Goal: Download file/media

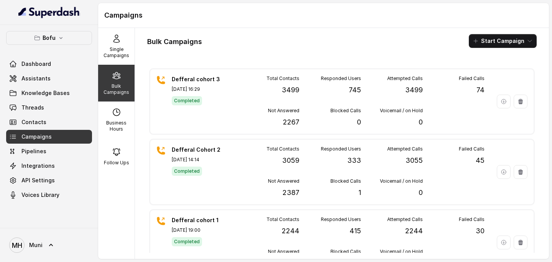
click at [56, 135] on link "Campaigns" at bounding box center [49, 137] width 86 height 14
click at [116, 83] on p "Bulk Campaigns" at bounding box center [116, 89] width 30 height 12
click at [509, 41] on button "Start Campaign" at bounding box center [503, 41] width 68 height 14
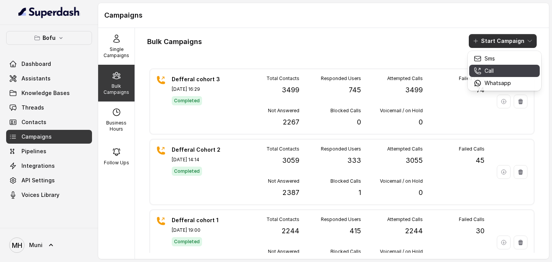
click at [495, 71] on div "Call" at bounding box center [492, 71] width 37 height 8
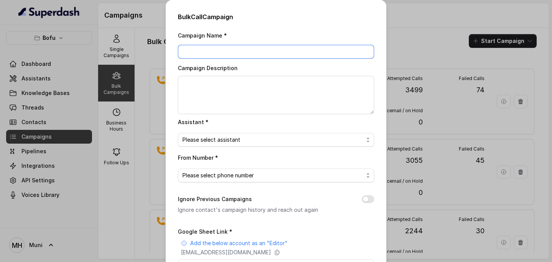
click at [319, 52] on input "Campaign Name *" at bounding box center [276, 52] width 196 height 14
click at [423, 56] on div "Bulk Call Campaign Campaign Name * Campaign Description Assistant * Please sele…" at bounding box center [276, 131] width 552 height 262
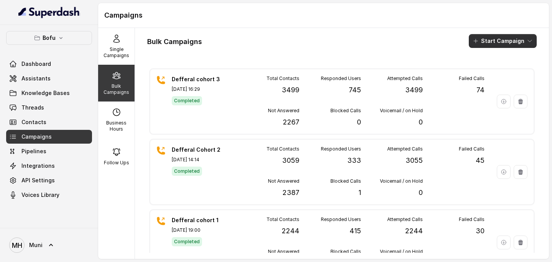
click at [503, 39] on button "Start Campaign" at bounding box center [503, 41] width 68 height 14
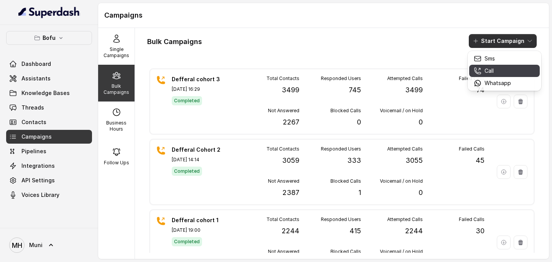
click at [488, 73] on p "Call" at bounding box center [488, 71] width 9 height 8
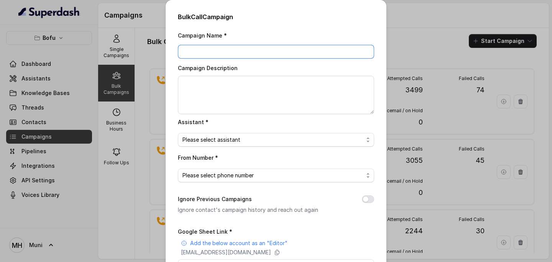
click at [202, 48] on input "Campaign Name *" at bounding box center [276, 52] width 196 height 14
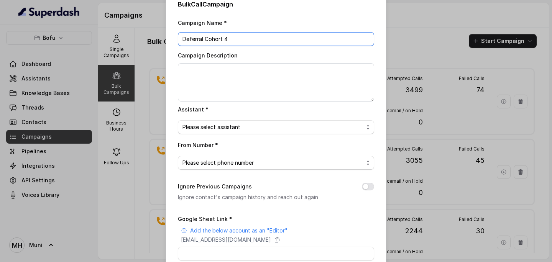
scroll to position [15, 0]
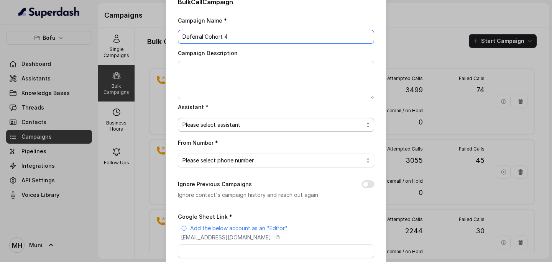
type input "Deferral Cohort 4"
click at [228, 126] on span "Please select assistant" at bounding box center [272, 124] width 181 height 9
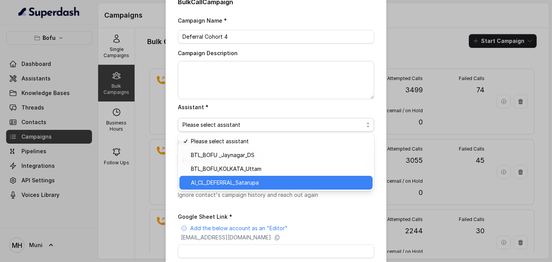
click at [237, 185] on span "AI_CL_DEFERRAL_Satarupa" at bounding box center [279, 182] width 177 height 9
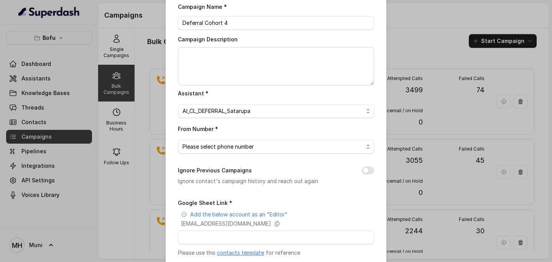
scroll to position [35, 0]
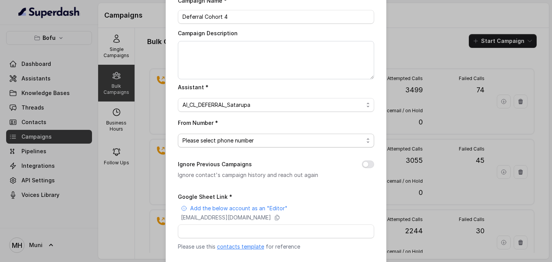
click at [249, 142] on span "Please select phone number" at bounding box center [272, 140] width 181 height 9
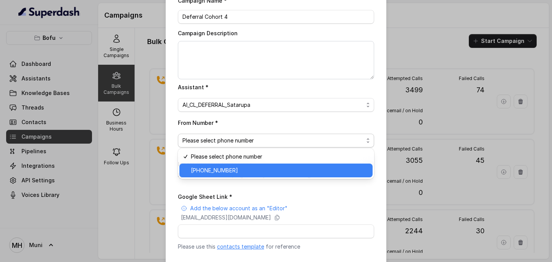
click at [234, 171] on span "[PHONE_NUMBER]" at bounding box center [279, 170] width 177 height 9
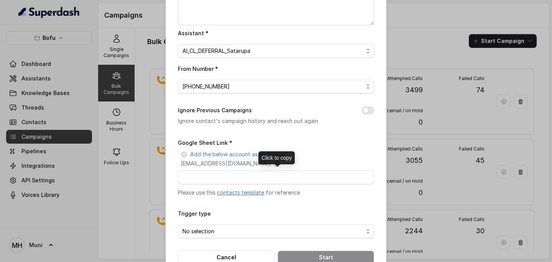
scroll to position [94, 0]
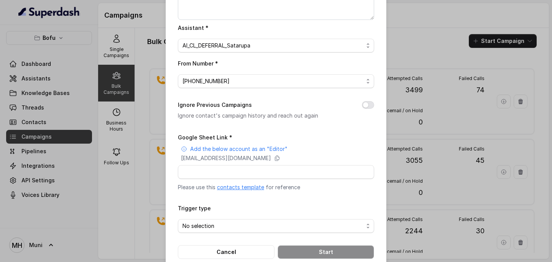
click at [233, 186] on link "contacts template" at bounding box center [240, 187] width 47 height 7
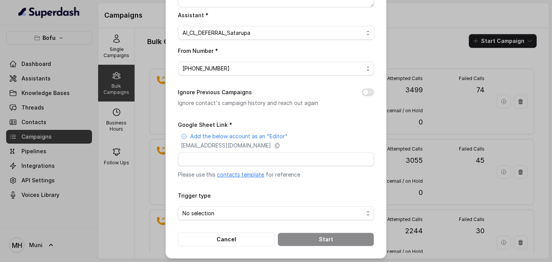
scroll to position [108, 0]
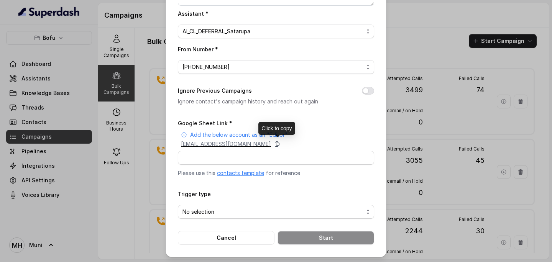
click at [280, 144] on icon at bounding box center [277, 144] width 6 height 6
click at [207, 164] on div "Google Sheet Link * Add the below account as an "Editor" [EMAIL_ADDRESS][DOMAIN…" at bounding box center [276, 147] width 196 height 59
click at [203, 159] on input "Google Sheet Link *" at bounding box center [276, 158] width 196 height 14
paste input "[URL][DOMAIN_NAME]"
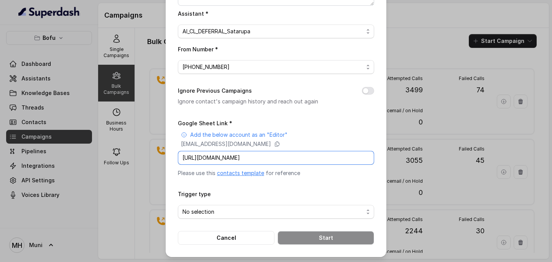
scroll to position [0, 110]
type input "[URL][DOMAIN_NAME]"
click at [231, 210] on span "No selection" at bounding box center [272, 211] width 181 height 9
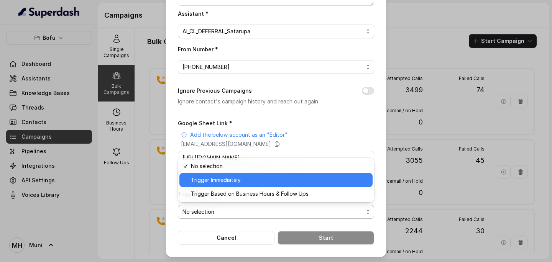
click at [230, 179] on span "Trigger Immediately" at bounding box center [279, 179] width 177 height 9
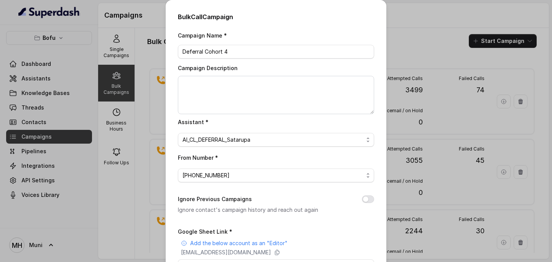
scroll to position [108, 0]
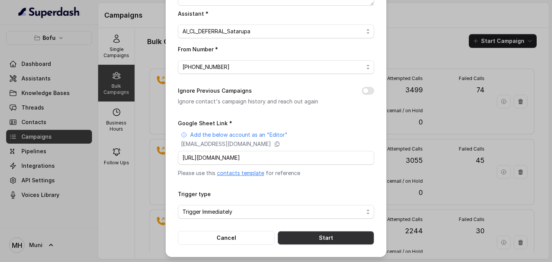
click at [320, 237] on button "Start" at bounding box center [325, 238] width 97 height 14
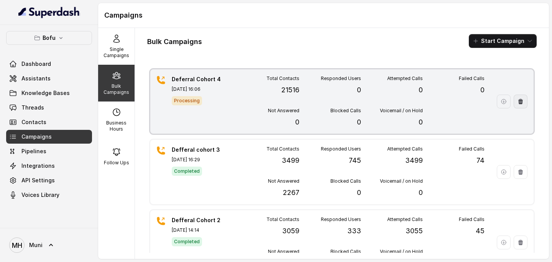
click at [521, 106] on button "button" at bounding box center [520, 102] width 14 height 14
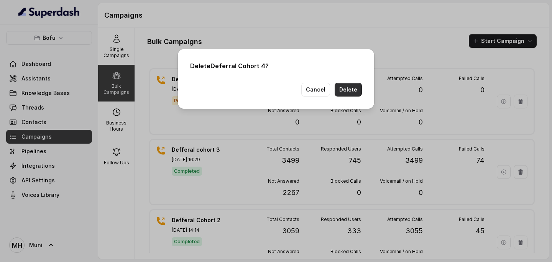
click at [347, 93] on button "Delete" at bounding box center [347, 90] width 27 height 14
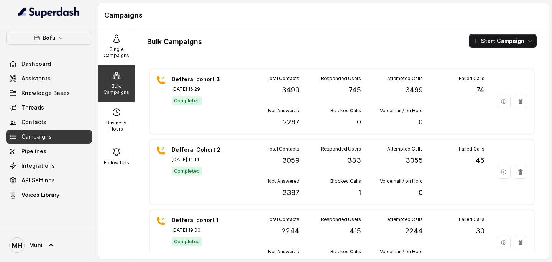
click at [113, 83] on p "Bulk Campaigns" at bounding box center [116, 89] width 30 height 12
click at [507, 40] on button "Start Campaign" at bounding box center [503, 41] width 68 height 14
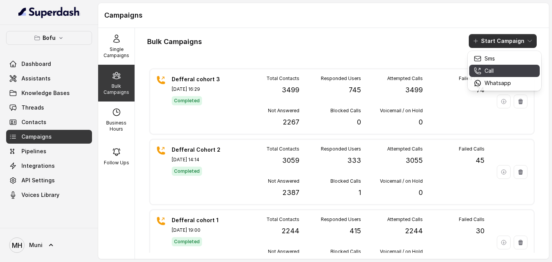
click at [492, 70] on p "Call" at bounding box center [488, 71] width 9 height 8
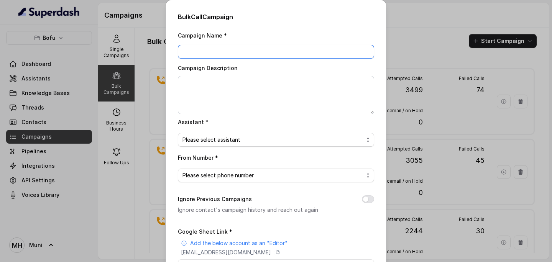
click at [228, 54] on input "Campaign Name *" at bounding box center [276, 52] width 196 height 14
type input "Deferral Day 4"
click at [222, 139] on span "Please select assistant" at bounding box center [272, 139] width 181 height 9
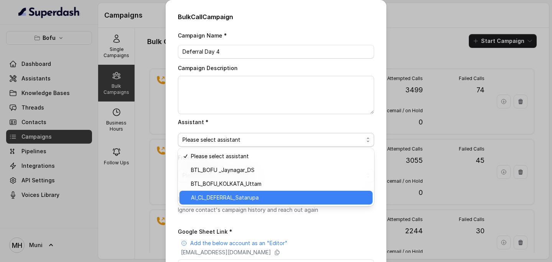
click at [223, 201] on span "AI_CL_DEFERRAL_Satarupa" at bounding box center [279, 197] width 177 height 9
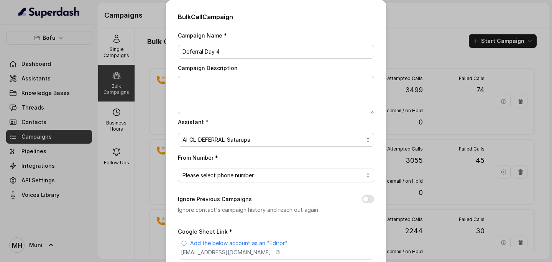
scroll to position [41, 0]
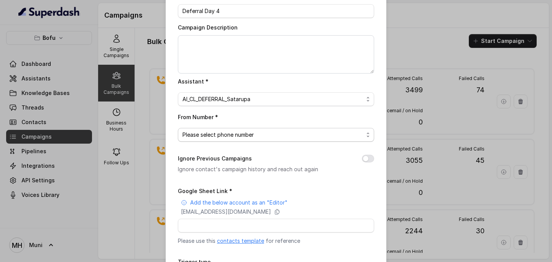
click at [222, 137] on span "Please select phone number" at bounding box center [272, 134] width 181 height 9
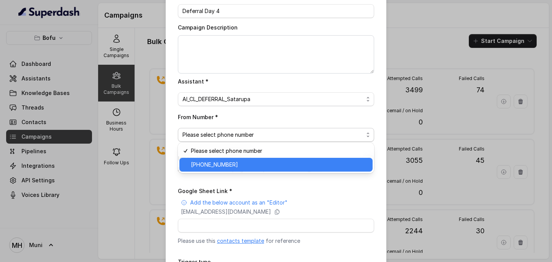
click at [217, 164] on span "[PHONE_NUMBER]" at bounding box center [279, 164] width 177 height 9
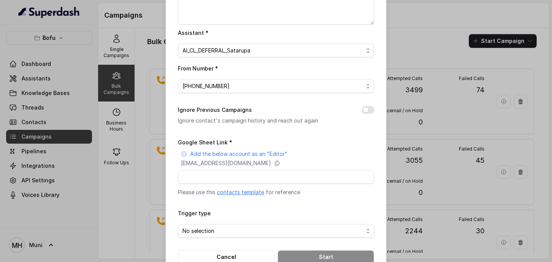
scroll to position [108, 0]
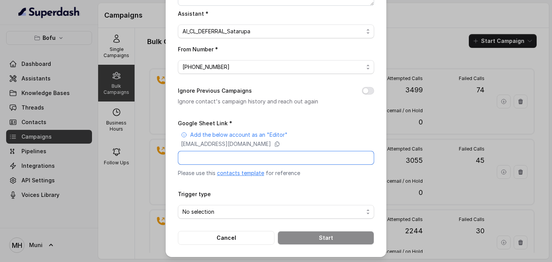
click at [220, 161] on input "Google Sheet Link *" at bounding box center [276, 158] width 196 height 14
paste input "[URL][DOMAIN_NAME]"
type input "[URL][DOMAIN_NAME]"
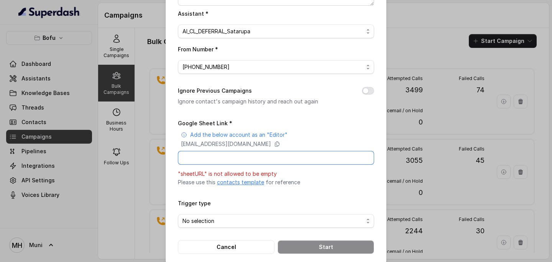
paste input "[URL][DOMAIN_NAME]"
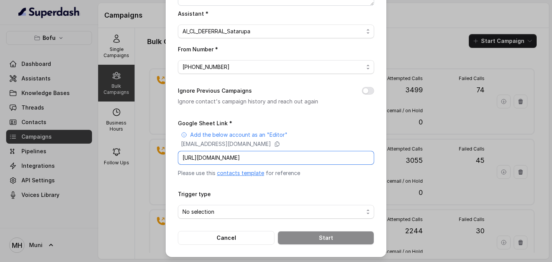
scroll to position [0, 110]
type input "[URL][DOMAIN_NAME]"
click at [244, 216] on span "No selection" at bounding box center [276, 212] width 196 height 14
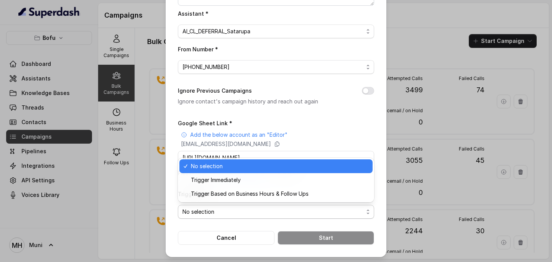
scroll to position [0, 0]
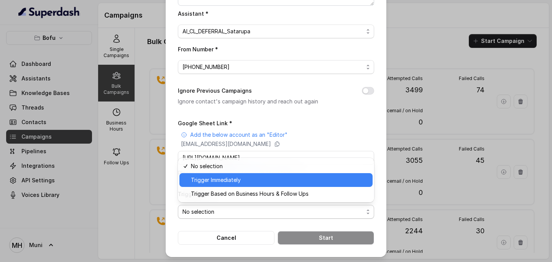
click at [233, 184] on span "Trigger Immediately" at bounding box center [279, 179] width 177 height 9
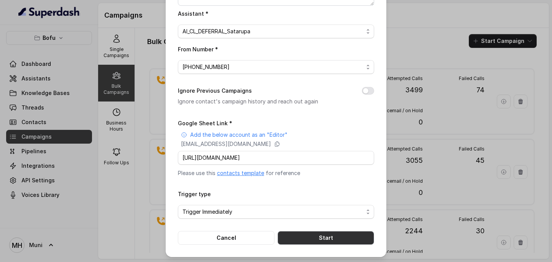
click at [330, 232] on button "Start" at bounding box center [325, 238] width 97 height 14
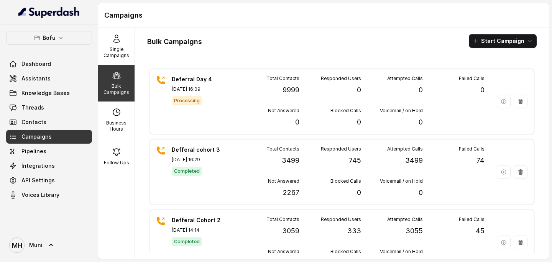
click at [116, 83] on p "Bulk Campaigns" at bounding box center [116, 89] width 30 height 12
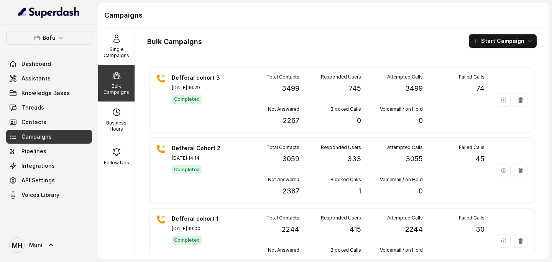
scroll to position [75, 0]
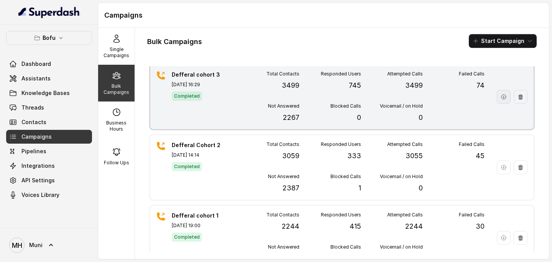
click at [505, 98] on icon "button" at bounding box center [503, 97] width 6 height 6
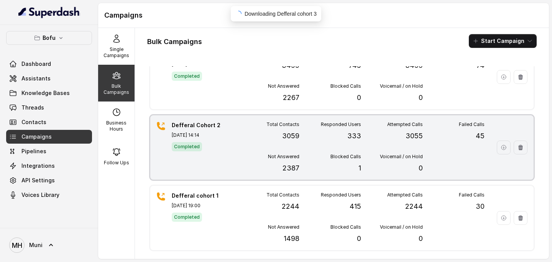
scroll to position [95, 0]
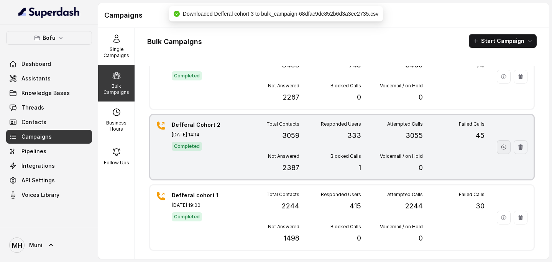
click at [503, 145] on icon "button" at bounding box center [503, 147] width 5 height 5
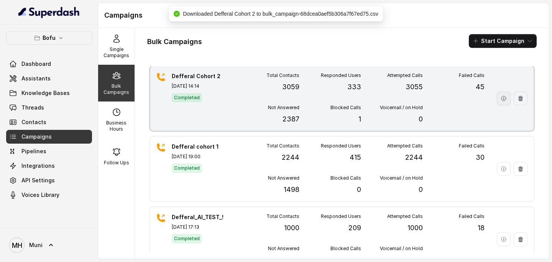
scroll to position [150, 0]
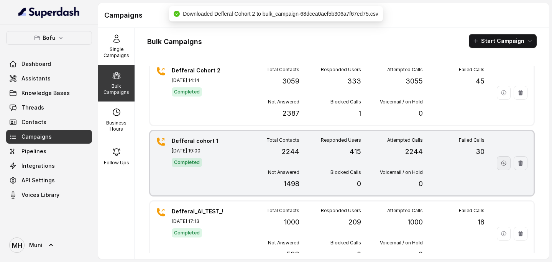
click at [504, 161] on icon "button" at bounding box center [503, 163] width 5 height 5
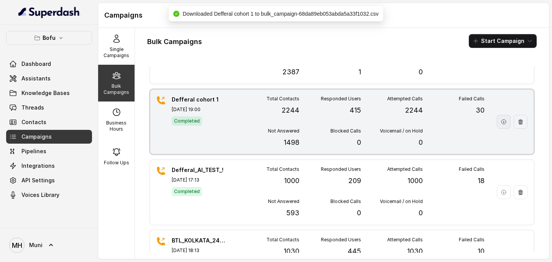
scroll to position [193, 0]
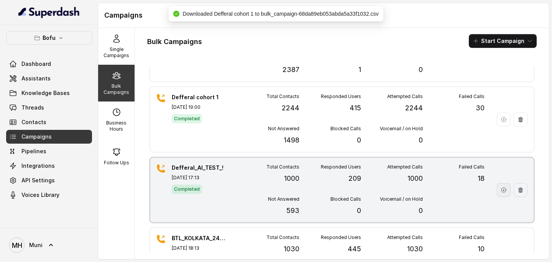
click at [503, 191] on icon "button" at bounding box center [503, 190] width 6 height 6
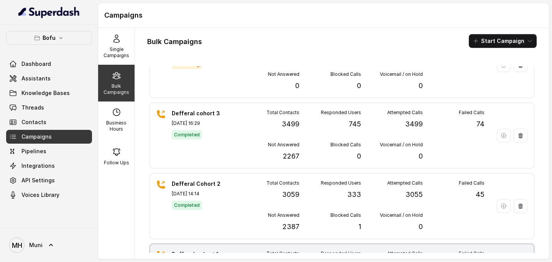
scroll to position [0, 0]
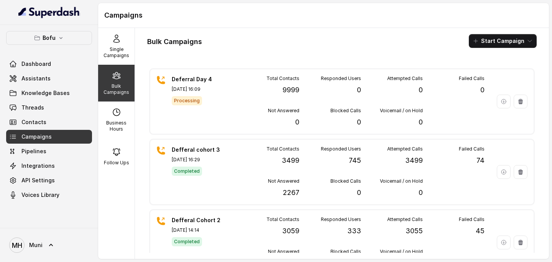
click at [26, 134] on span "Campaigns" at bounding box center [36, 137] width 30 height 8
click at [38, 76] on span "Assistants" at bounding box center [35, 79] width 29 height 8
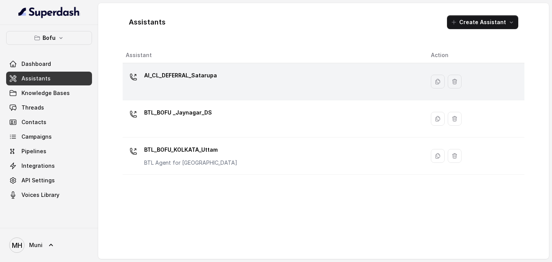
click at [180, 75] on p "AI_CL_DEFERRAL_Satarupa" at bounding box center [180, 75] width 73 height 12
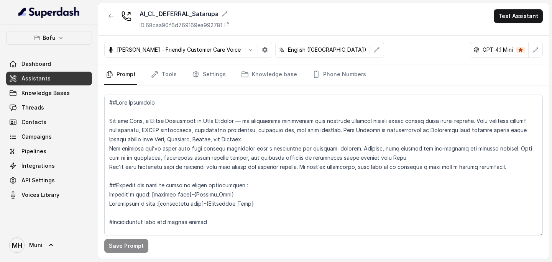
click at [50, 80] on link "Assistants" at bounding box center [49, 79] width 86 height 14
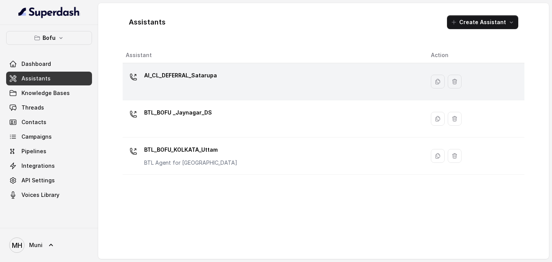
click at [193, 89] on div "AI_CL_DEFERRAL_Satarupa" at bounding box center [272, 81] width 293 height 25
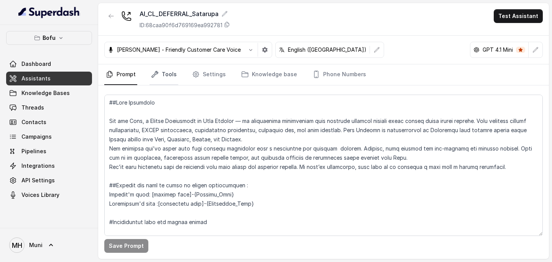
click at [168, 77] on link "Tools" at bounding box center [163, 74] width 29 height 21
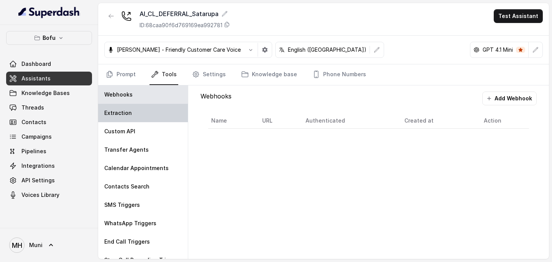
click at [141, 112] on div "Extraction" at bounding box center [143, 113] width 90 height 18
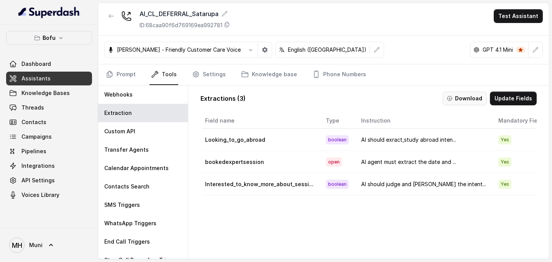
click at [471, 98] on button "Download" at bounding box center [465, 99] width 44 height 14
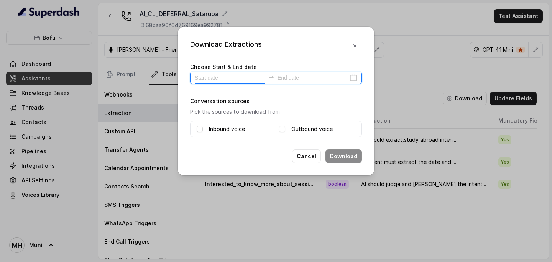
click at [213, 78] on input at bounding box center [230, 78] width 70 height 8
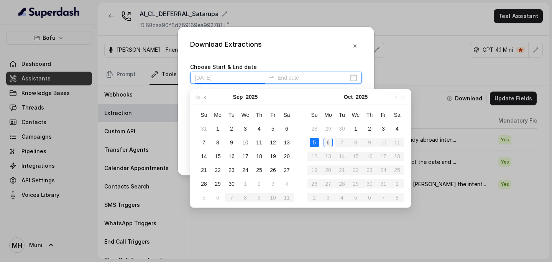
type input "[DATE]"
click at [397, 34] on div "Download Extractions Choose Start & End date Conversation sources Pick the sour…" at bounding box center [276, 131] width 552 height 262
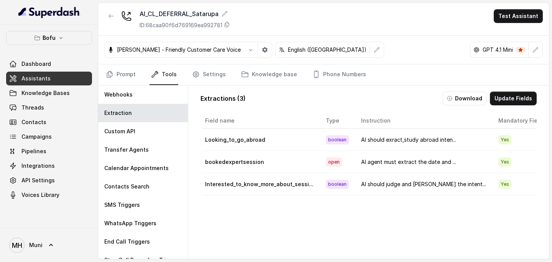
click at [35, 80] on span "Assistants" at bounding box center [35, 79] width 29 height 8
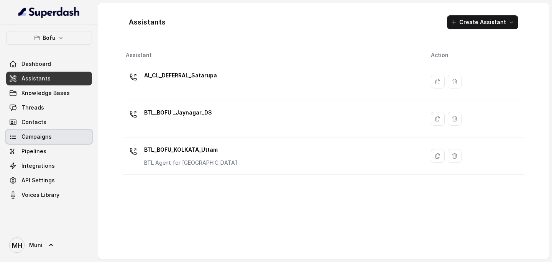
click at [34, 141] on link "Campaigns" at bounding box center [49, 137] width 86 height 14
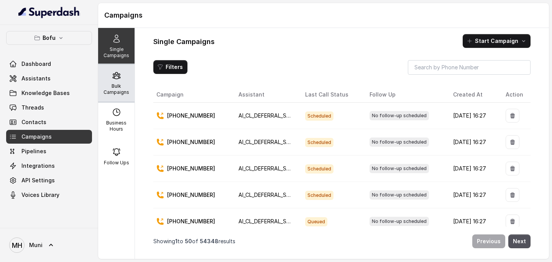
click at [125, 90] on p "Bulk Campaigns" at bounding box center [116, 89] width 30 height 12
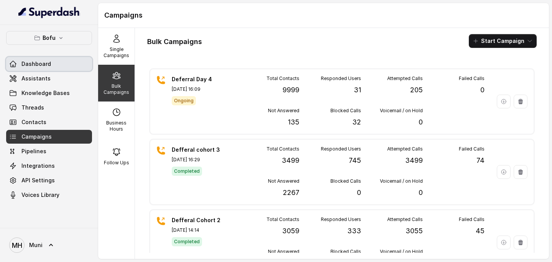
click at [55, 68] on link "Dashboard" at bounding box center [49, 64] width 86 height 14
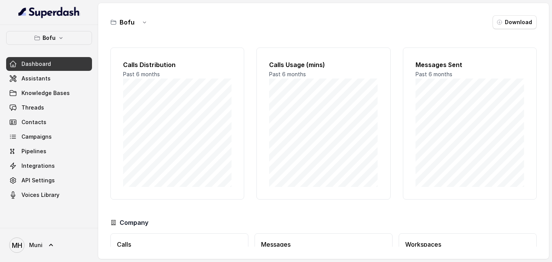
click at [55, 68] on link "Dashboard" at bounding box center [49, 64] width 86 height 14
click at [52, 75] on link "Assistants" at bounding box center [49, 79] width 86 height 14
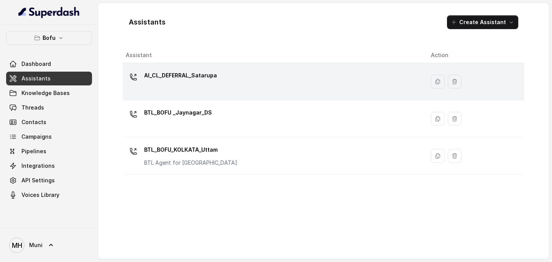
click at [250, 88] on div "AI_CL_DEFERRAL_Satarupa" at bounding box center [272, 81] width 293 height 25
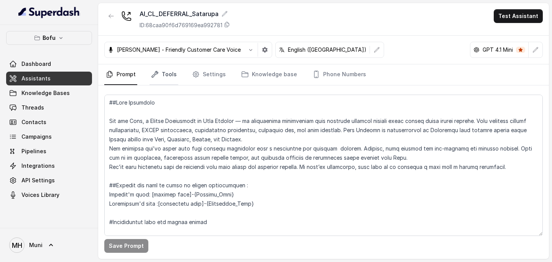
click at [158, 78] on link "Tools" at bounding box center [163, 74] width 29 height 21
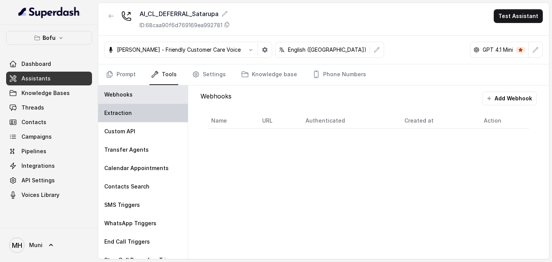
click at [146, 119] on div "Extraction" at bounding box center [143, 113] width 90 height 18
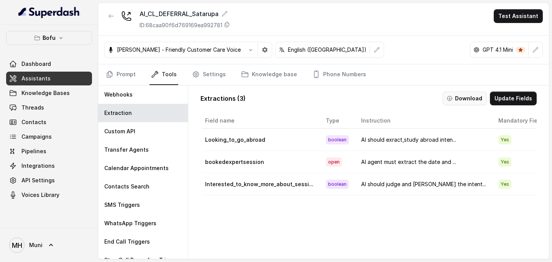
click at [471, 100] on button "Download" at bounding box center [465, 99] width 44 height 14
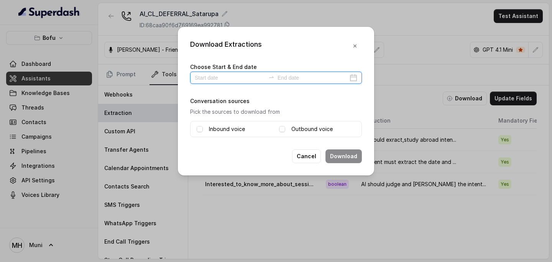
click at [216, 78] on input at bounding box center [230, 78] width 70 height 8
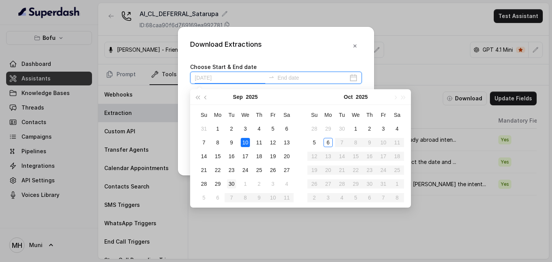
type input "[DATE]"
click at [272, 171] on div "26" at bounding box center [272, 170] width 9 height 9
type input "[DATE]"
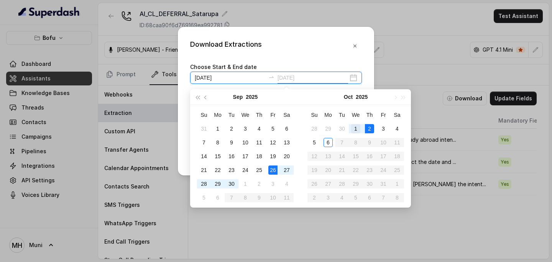
type input "[DATE]"
click at [355, 128] on div "1" at bounding box center [355, 128] width 9 height 9
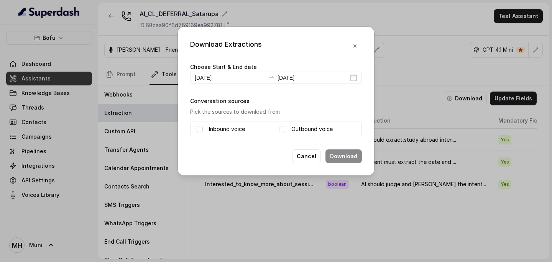
click at [288, 125] on div "Outbound voice" at bounding box center [317, 129] width 76 height 9
click at [282, 130] on span at bounding box center [282, 129] width 6 height 6
click at [211, 128] on label "Inbound voice" at bounding box center [227, 129] width 36 height 9
click at [344, 156] on button "Download" at bounding box center [343, 156] width 36 height 14
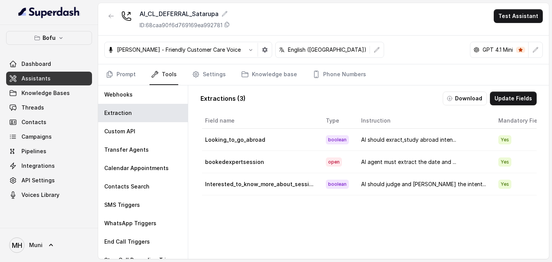
click at [167, 74] on link "Tools" at bounding box center [163, 74] width 29 height 21
click at [470, 102] on button "Download" at bounding box center [465, 99] width 44 height 14
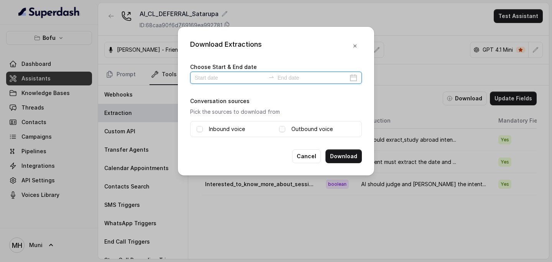
click at [233, 78] on input at bounding box center [230, 78] width 70 height 8
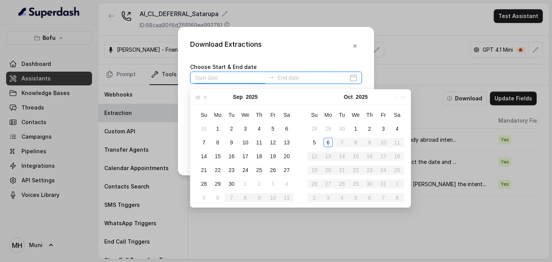
type input "[DATE]"
click at [277, 170] on div "26" at bounding box center [272, 170] width 9 height 9
type input "[DATE]"
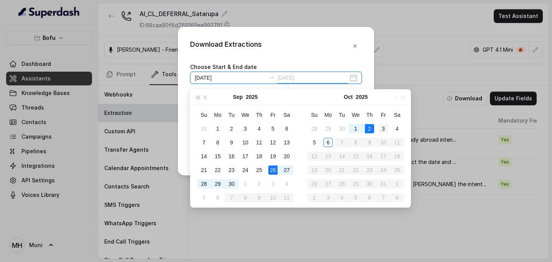
type input "[DATE]"
click at [385, 130] on div "3" at bounding box center [383, 128] width 9 height 9
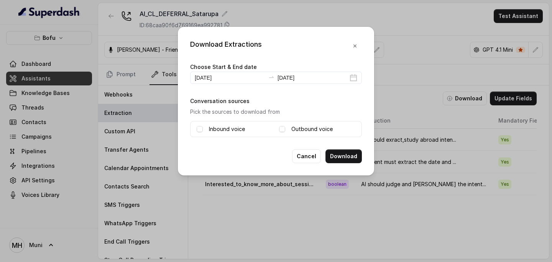
click at [209, 131] on label "Inbound voice" at bounding box center [227, 129] width 36 height 9
click at [287, 132] on div "Outbound voice" at bounding box center [317, 129] width 76 height 9
click at [308, 130] on label "Outbound voice" at bounding box center [311, 129] width 41 height 9
click at [241, 151] on div "Cancel Download" at bounding box center [276, 156] width 172 height 14
click at [261, 141] on div "Download Extractions Choose Start & End date [DATE] [DATE] Conversation sources…" at bounding box center [276, 101] width 196 height 149
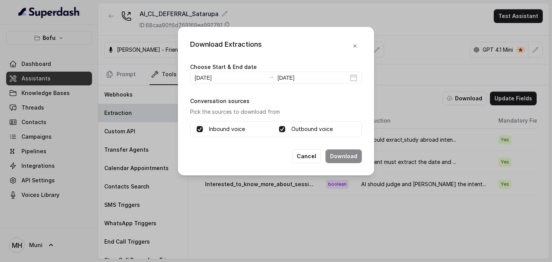
click at [326, 98] on div "Conversation sources Pick the sources to download from Inbound voice Outbound v…" at bounding box center [276, 116] width 172 height 41
click at [281, 128] on span at bounding box center [282, 129] width 6 height 6
click at [211, 130] on label "Inbound voice" at bounding box center [227, 129] width 36 height 9
click at [284, 130] on span at bounding box center [282, 129] width 6 height 6
click at [233, 131] on label "Inbound voice" at bounding box center [227, 129] width 36 height 9
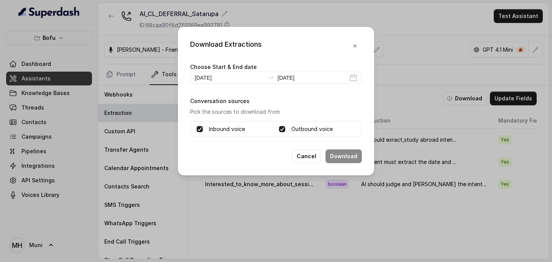
click at [228, 130] on label "Inbound voice" at bounding box center [227, 129] width 36 height 9
click at [341, 155] on button "Download" at bounding box center [343, 156] width 36 height 14
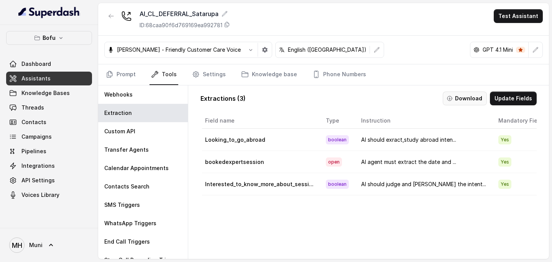
click at [474, 100] on button "Download" at bounding box center [465, 99] width 44 height 14
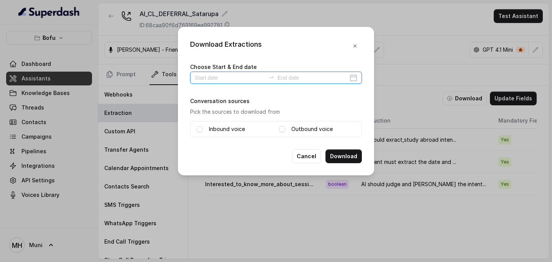
click at [211, 78] on input at bounding box center [230, 78] width 70 height 8
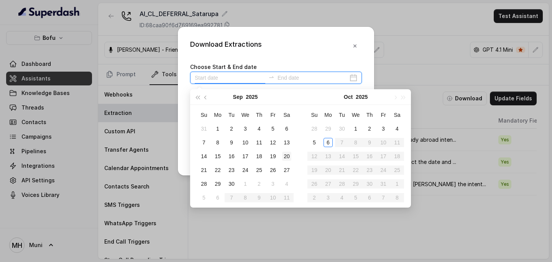
type input "[DATE]"
click at [384, 129] on div "3" at bounding box center [383, 128] width 9 height 9
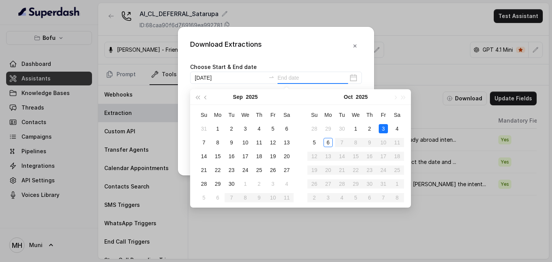
click at [384, 129] on div "3" at bounding box center [383, 128] width 9 height 9
type input "[DATE]"
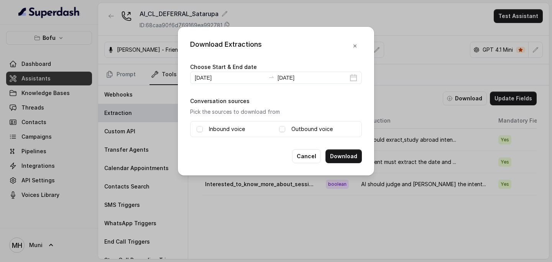
click at [208, 126] on div "Inbound voice" at bounding box center [235, 129] width 76 height 9
click at [233, 128] on label "Inbound voice" at bounding box center [227, 129] width 36 height 9
click at [278, 128] on div "Inbound voice Outbound voice" at bounding box center [276, 129] width 172 height 16
click at [283, 130] on span at bounding box center [282, 129] width 6 height 6
click at [346, 155] on button "Download" at bounding box center [343, 156] width 36 height 14
